Goal: Find specific page/section: Find specific page/section

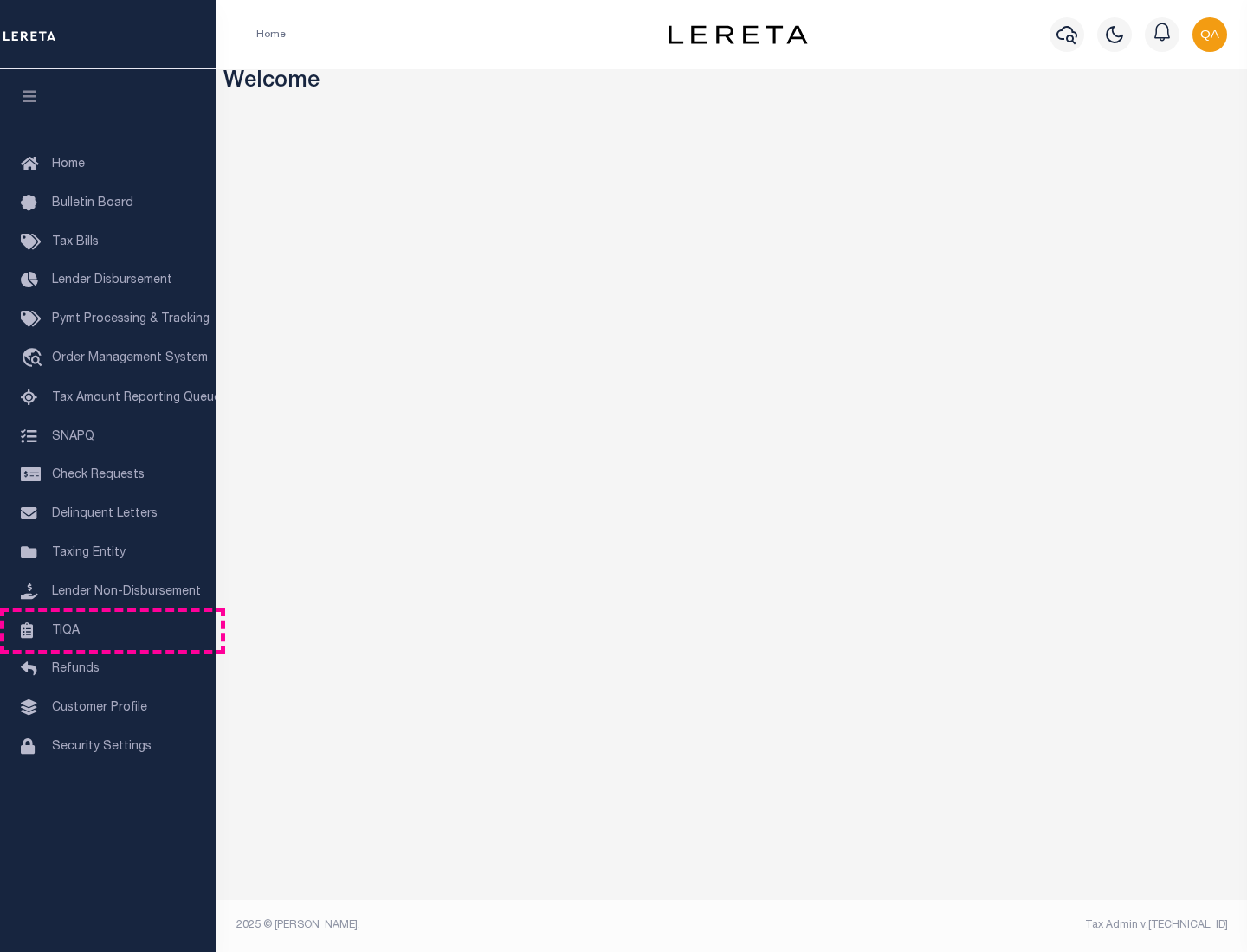
click at [109, 630] on link "TIQA" at bounding box center [108, 631] width 216 height 39
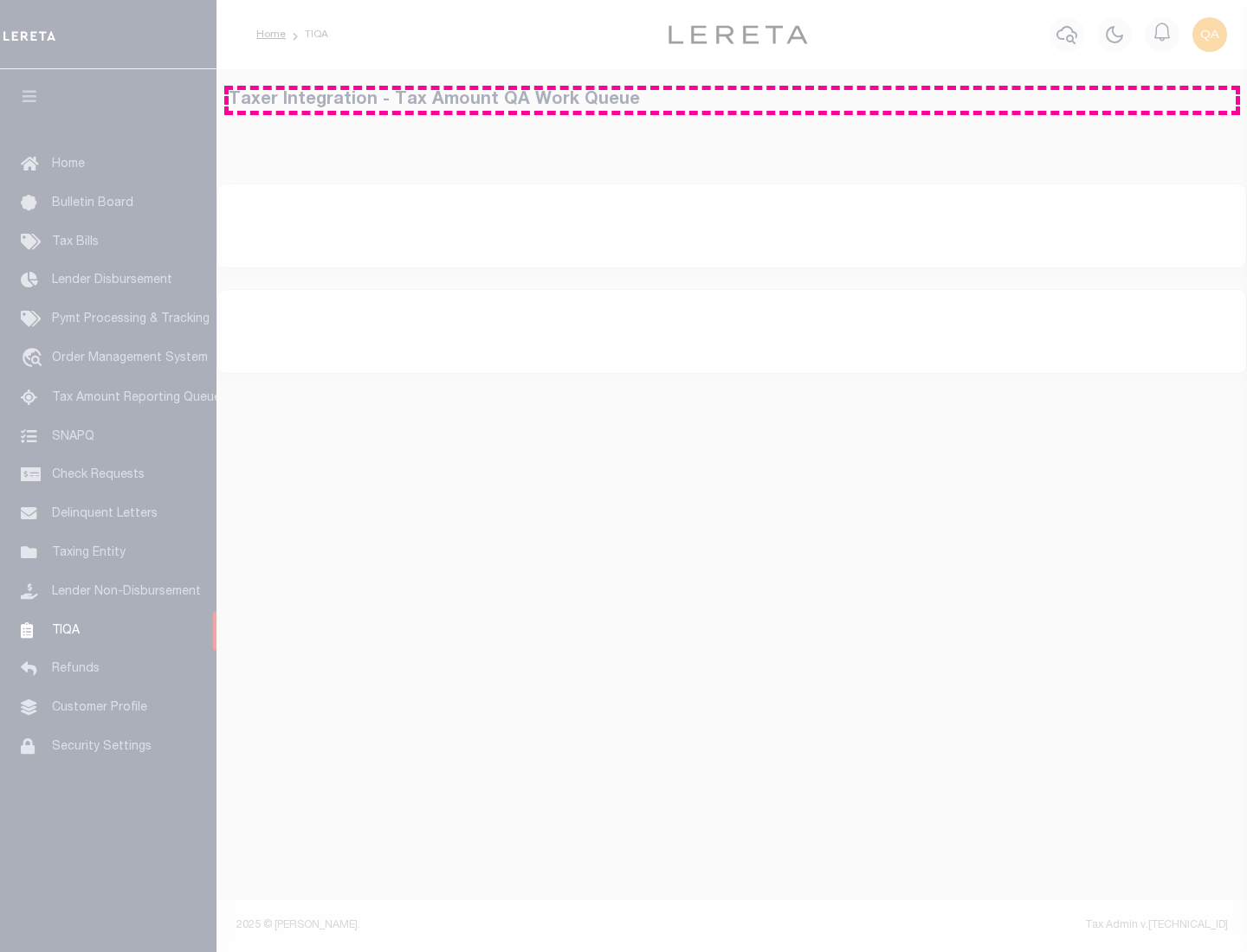
select select "200"
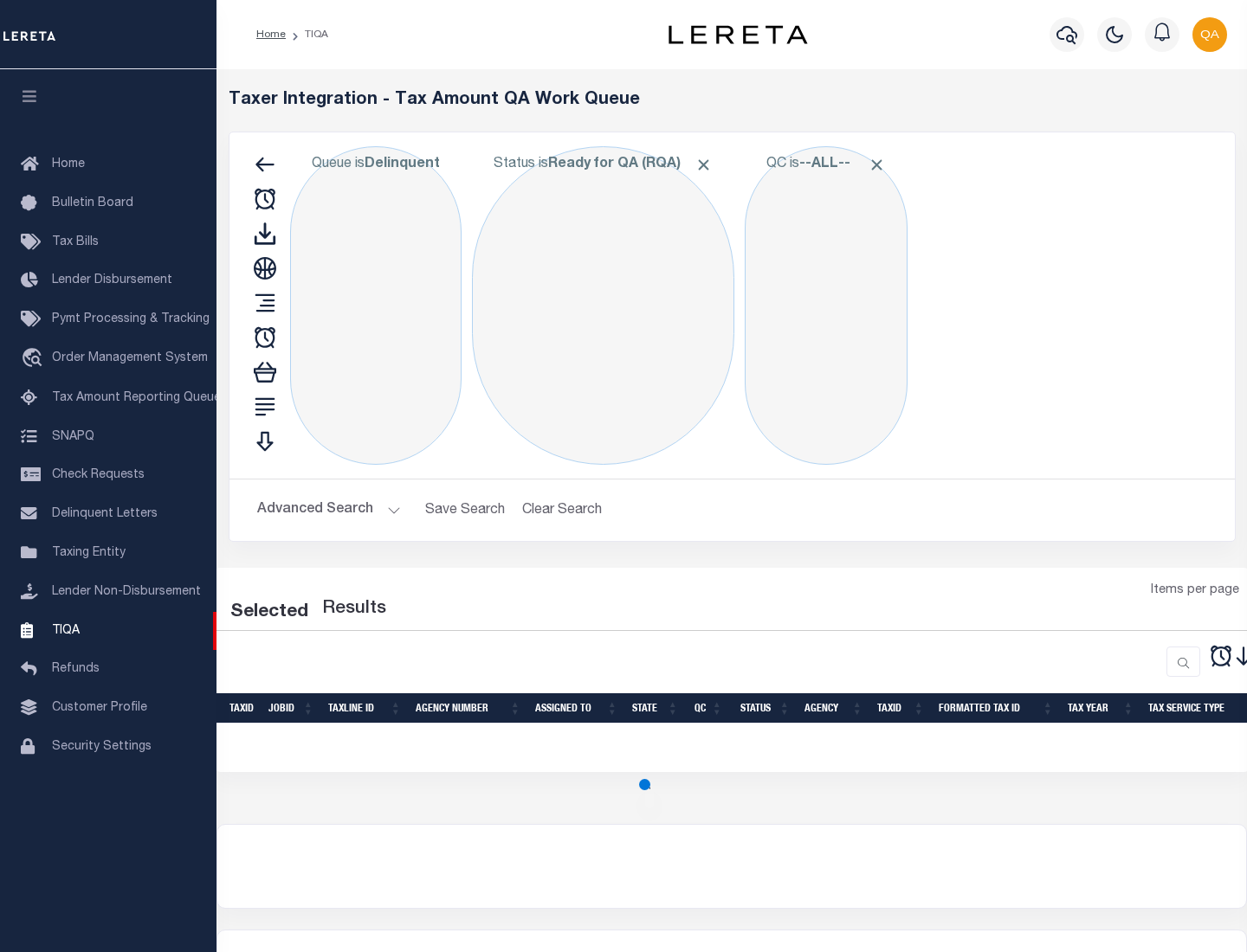
select select "200"
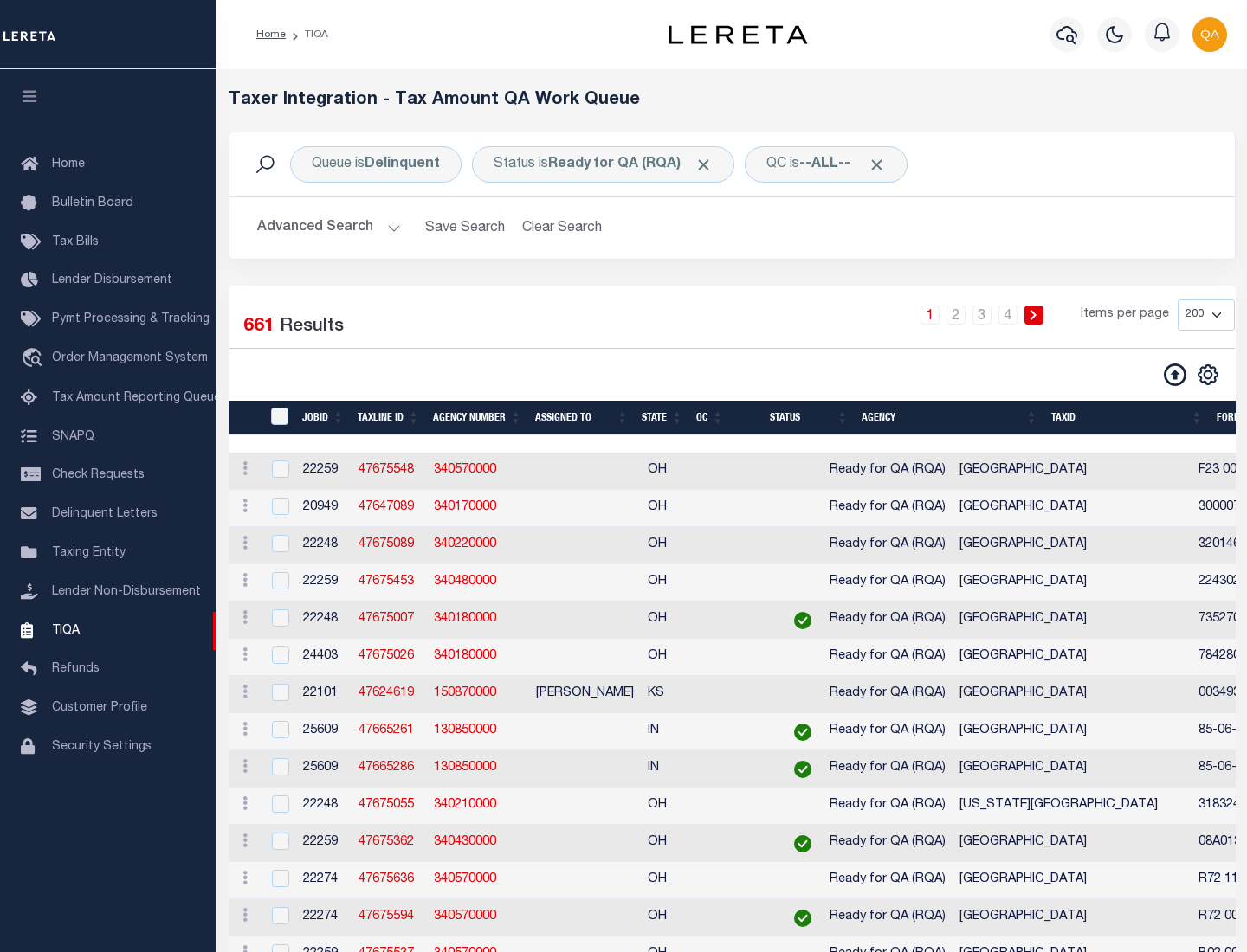
click at [709, 164] on span "Click to Remove" at bounding box center [703, 164] width 19 height 19
